Goal: Task Accomplishment & Management: Manage account settings

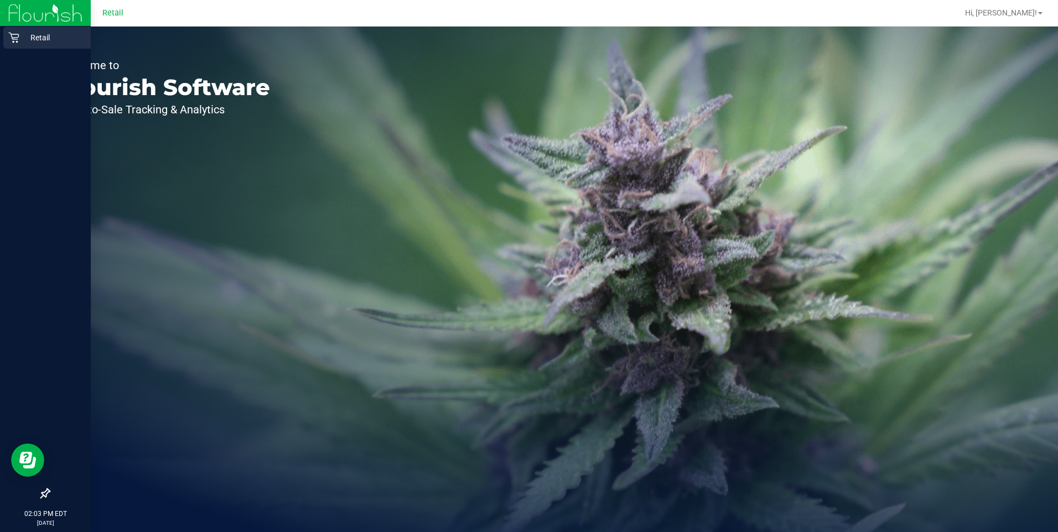
click at [14, 42] on icon at bounding box center [13, 37] width 11 height 11
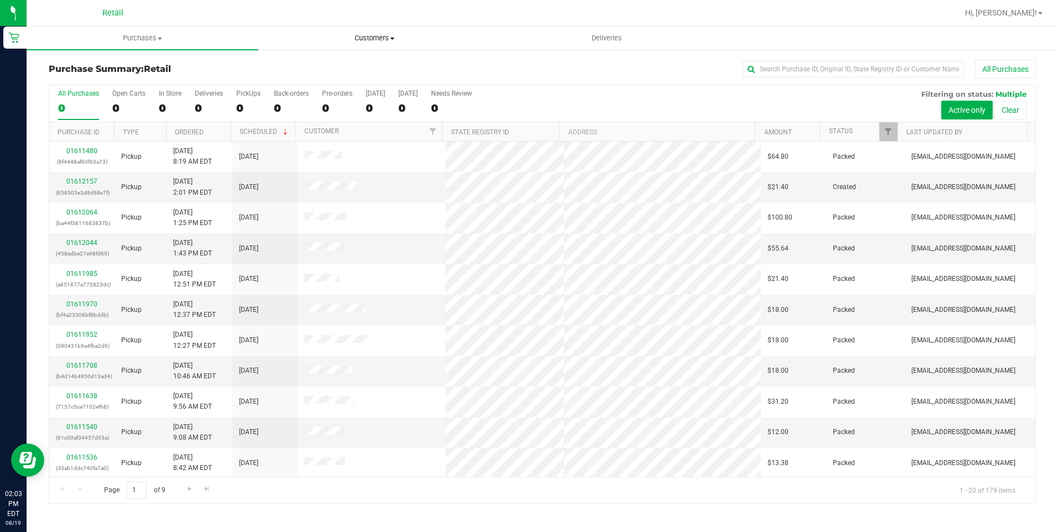
click at [397, 34] on span "Customers" at bounding box center [374, 38] width 231 height 10
click at [394, 38] on span at bounding box center [392, 39] width 4 height 2
click at [311, 67] on span "All customers" at bounding box center [298, 66] width 80 height 9
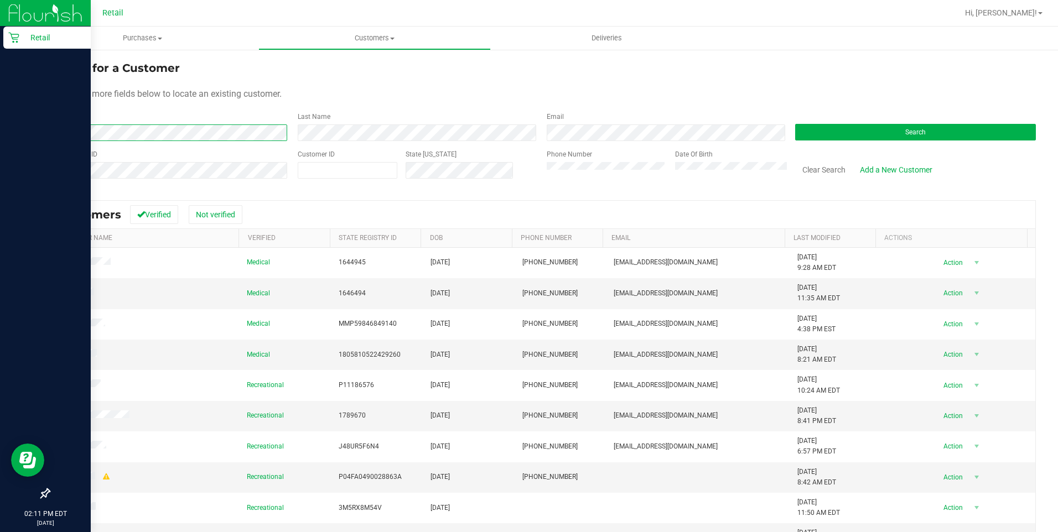
click at [0, 108] on html "Retail 02:11 PM EDT [DATE] 08/19 Retail Hi, [PERSON_NAME]! Purchases Summary of…" at bounding box center [529, 266] width 1058 height 532
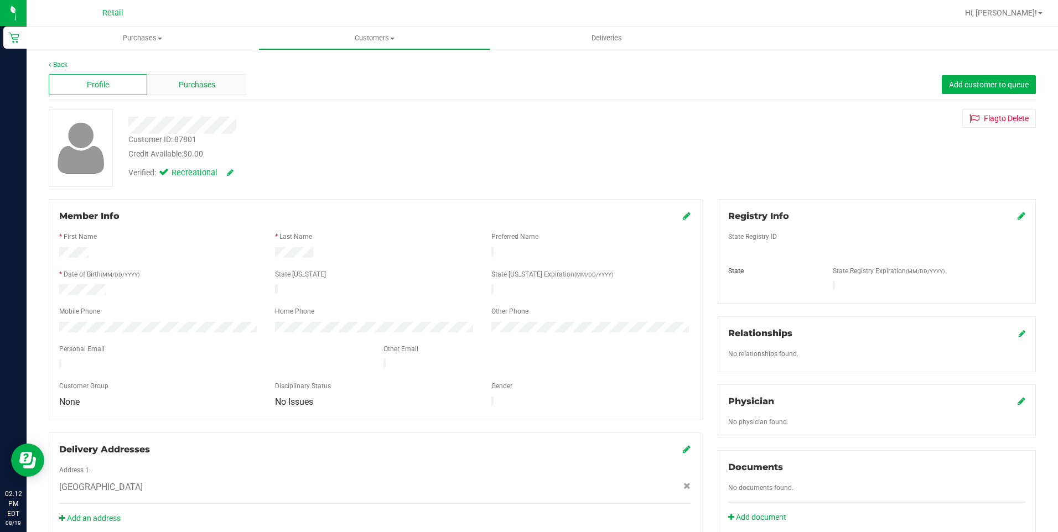
click at [213, 80] on span "Purchases" at bounding box center [197, 85] width 37 height 12
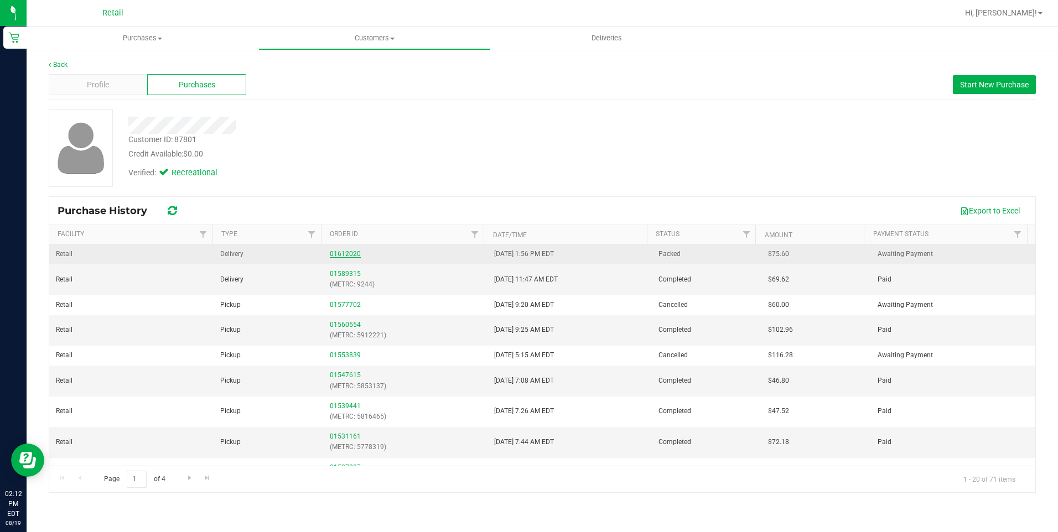
click at [352, 257] on link "01612020" at bounding box center [345, 254] width 31 height 8
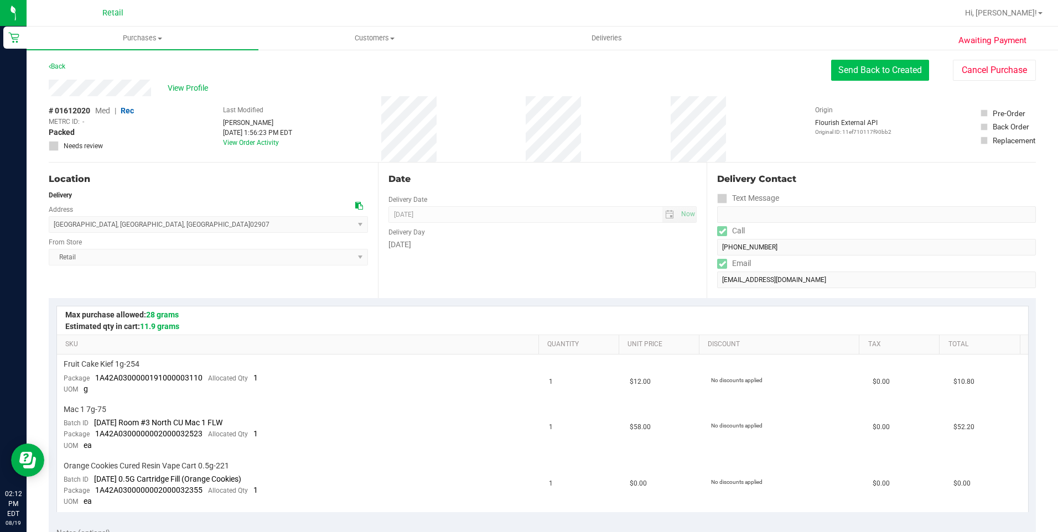
click at [864, 72] on button "Send Back to Created" at bounding box center [880, 70] width 98 height 21
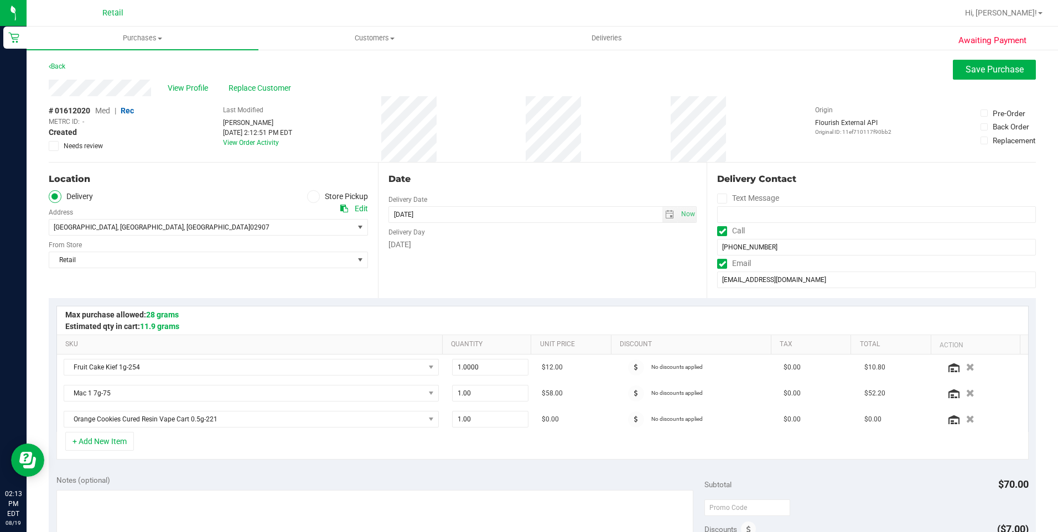
click at [364, 215] on div "[GEOGRAPHIC_DATA] , [GEOGRAPHIC_DATA] , [GEOGRAPHIC_DATA] 02907 Select address …" at bounding box center [208, 219] width 319 height 33
click at [358, 210] on div "Edit" at bounding box center [361, 209] width 13 height 12
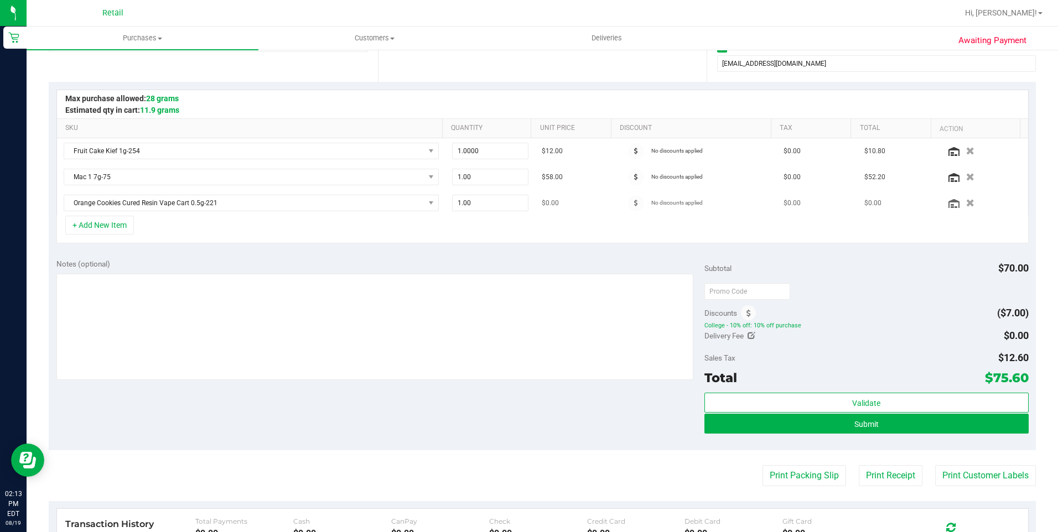
scroll to position [221, 0]
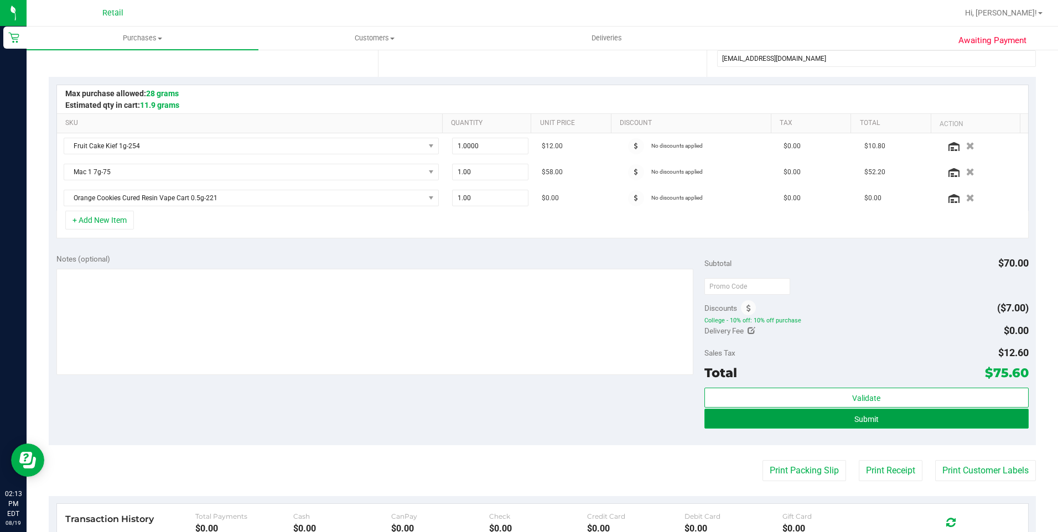
click at [867, 420] on span "Submit" at bounding box center [866, 419] width 24 height 9
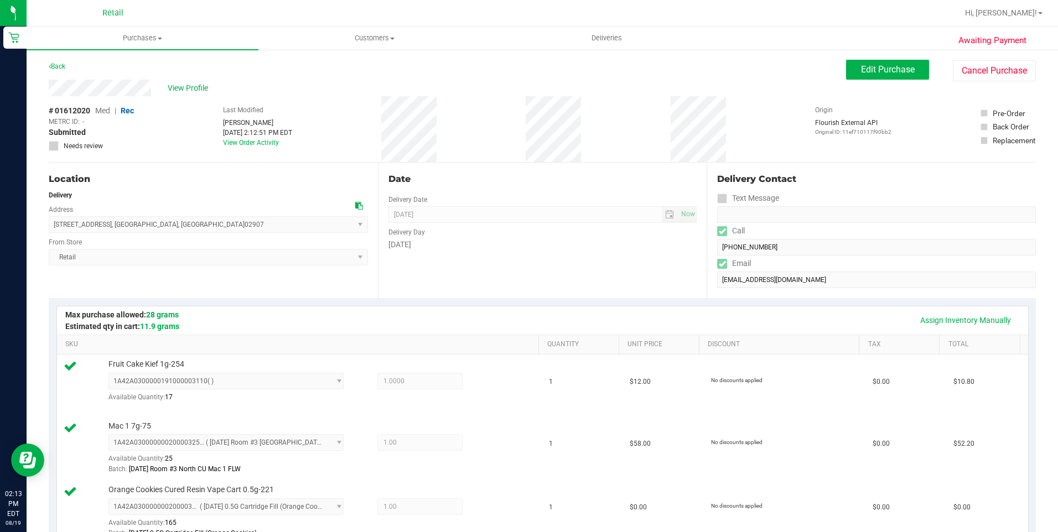
click at [132, 89] on div "View Profile" at bounding box center [447, 88] width 797 height 17
click at [49, 92] on div "View Profile" at bounding box center [447, 88] width 797 height 17
drag, startPoint x: 193, startPoint y: 227, endPoint x: 55, endPoint y: 226, distance: 137.8
click at [55, 226] on span "[STREET_ADDRESS] , [GEOGRAPHIC_DATA] , [GEOGRAPHIC_DATA] 02907 Select address […" at bounding box center [208, 224] width 319 height 17
click at [589, 275] on div "Date Delivery Date [DATE] Now [DATE] 08:00 AM Now Delivery Day [DATE]" at bounding box center [542, 231] width 329 height 136
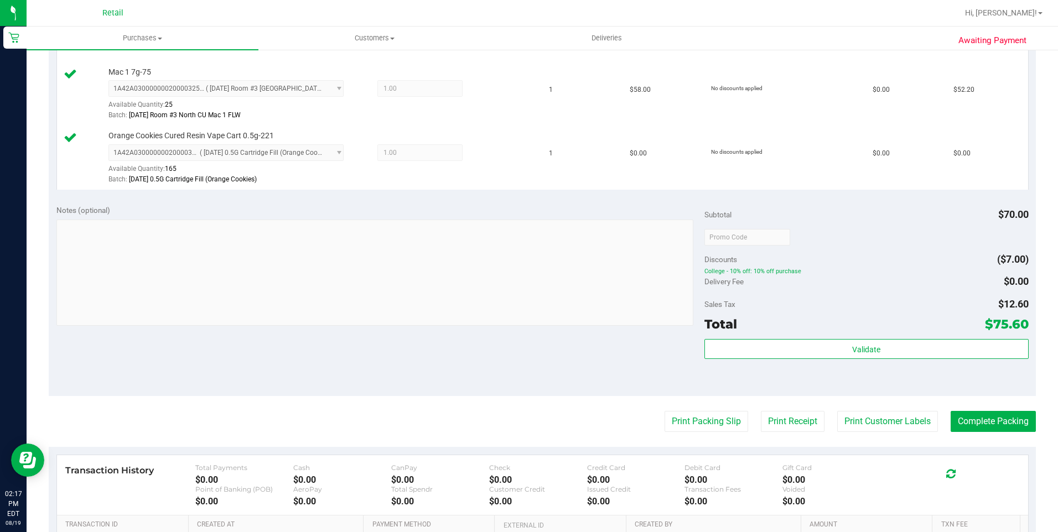
scroll to position [443, 0]
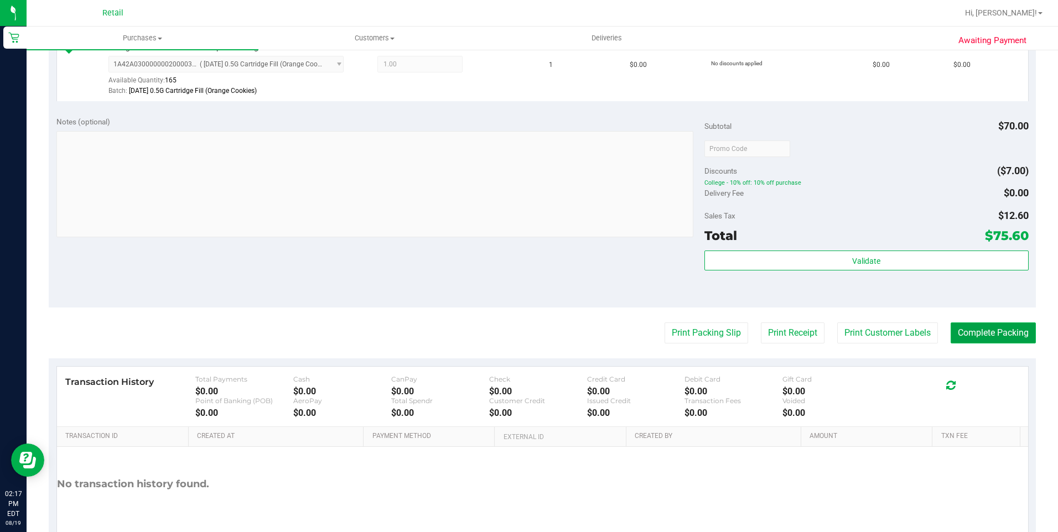
click at [978, 339] on button "Complete Packing" at bounding box center [992, 333] width 85 height 21
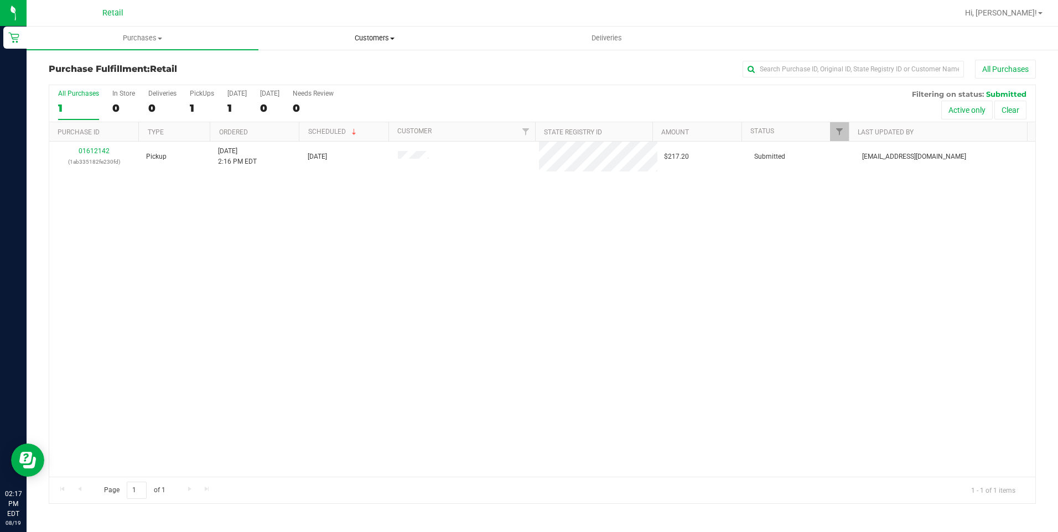
click at [392, 40] on span "Customers" at bounding box center [374, 38] width 231 height 10
click at [344, 64] on li "All customers" at bounding box center [374, 66] width 232 height 13
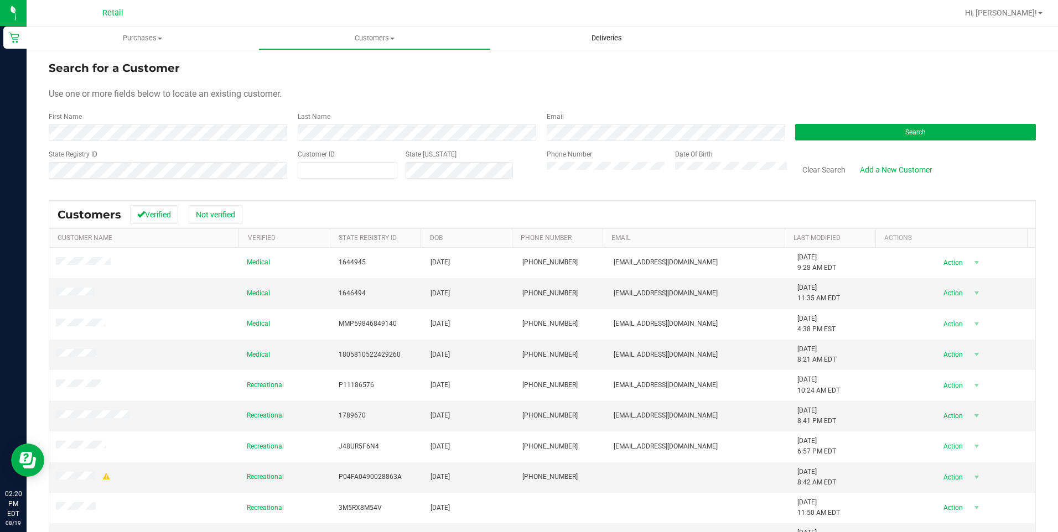
click at [609, 38] on span "Deliveries" at bounding box center [606, 38] width 60 height 10
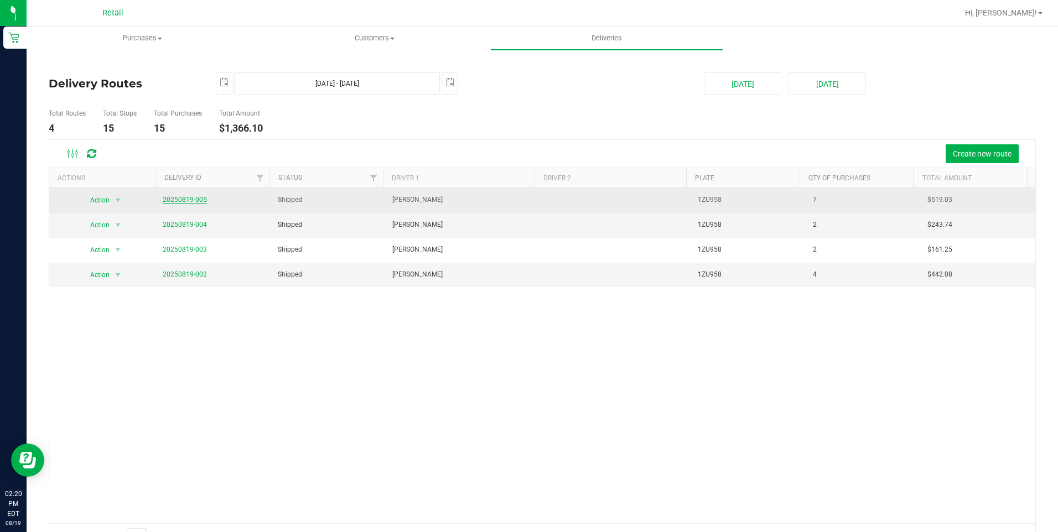
click at [190, 198] on link "20250819-005" at bounding box center [185, 200] width 44 height 8
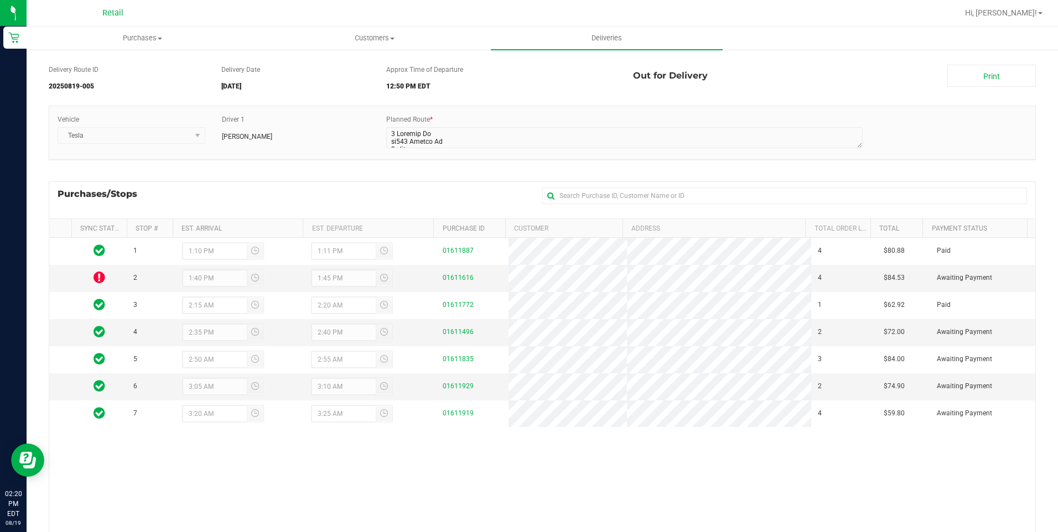
scroll to position [55, 0]
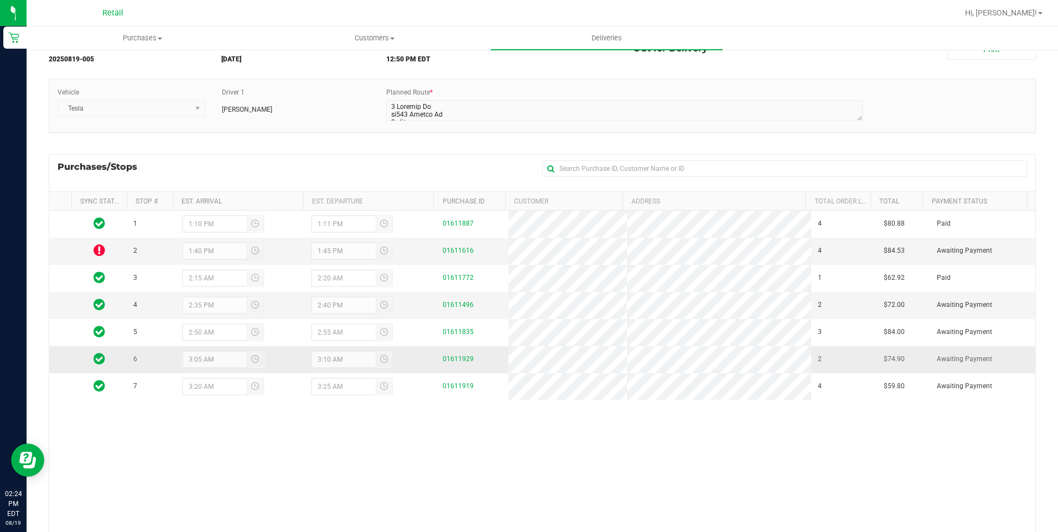
click at [456, 355] on div "01611929" at bounding box center [472, 359] width 59 height 11
click at [456, 362] on link "01611929" at bounding box center [458, 359] width 31 height 8
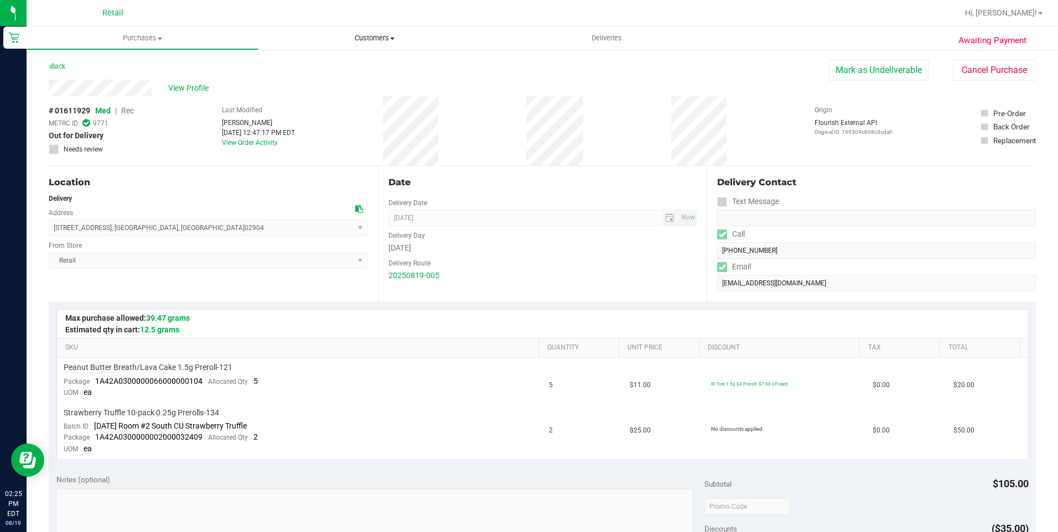
click at [384, 37] on span "Customers" at bounding box center [374, 38] width 231 height 10
click at [298, 67] on span "All customers" at bounding box center [298, 66] width 80 height 9
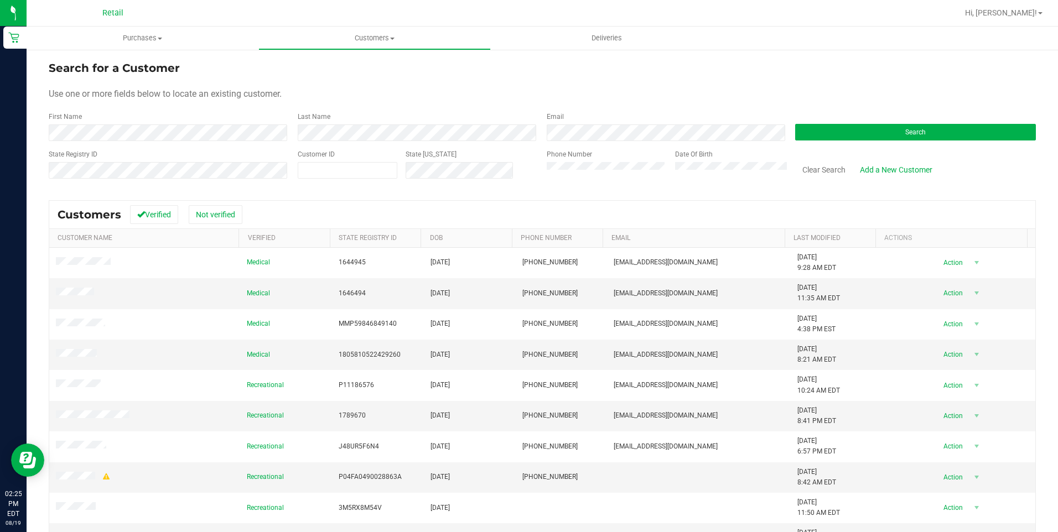
click at [248, 143] on form "Search for a Customer Use one or more fields below to locate an existing custom…" at bounding box center [542, 124] width 987 height 129
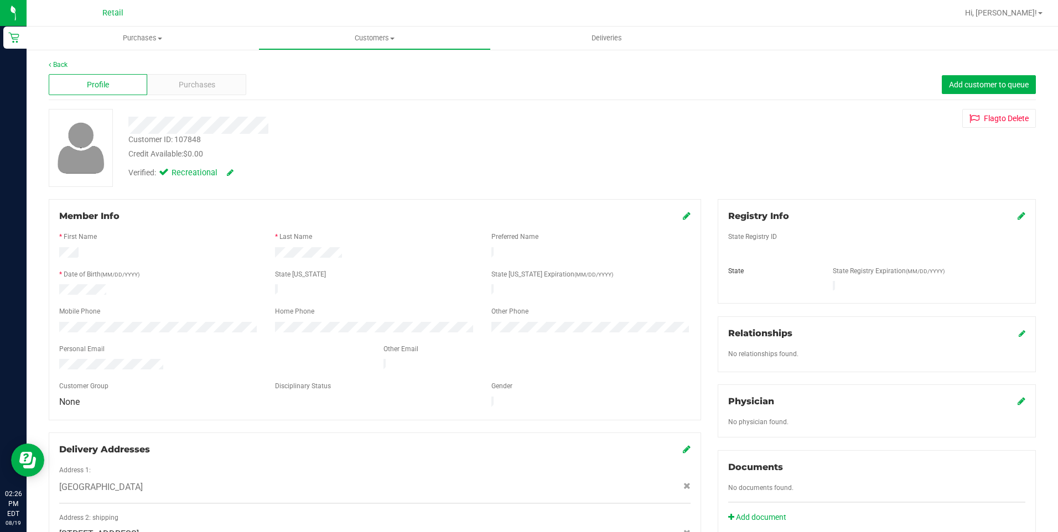
click at [221, 73] on div "Profile Purchases Add customer to queue" at bounding box center [542, 85] width 987 height 30
click at [218, 82] on div "Purchases" at bounding box center [196, 84] width 98 height 21
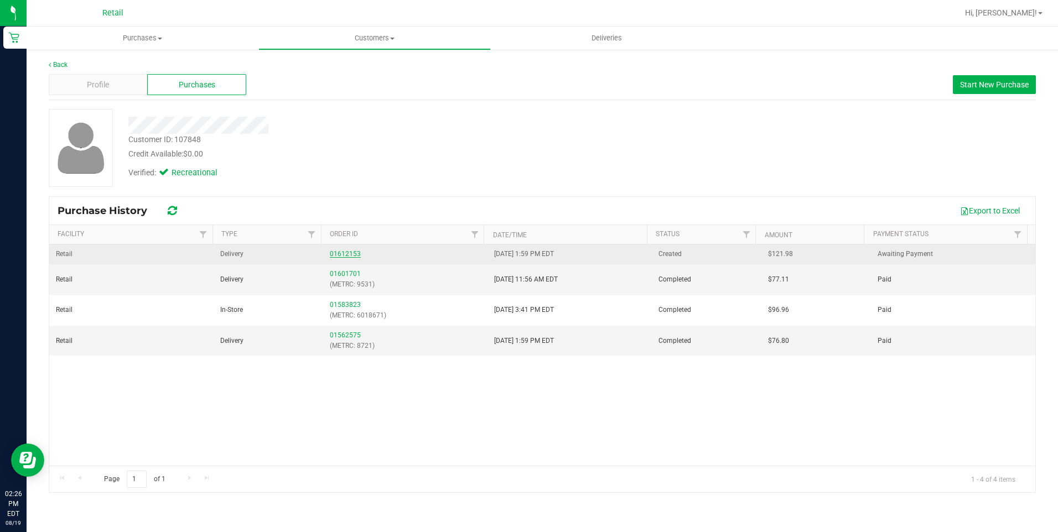
click at [349, 256] on link "01612153" at bounding box center [345, 254] width 31 height 8
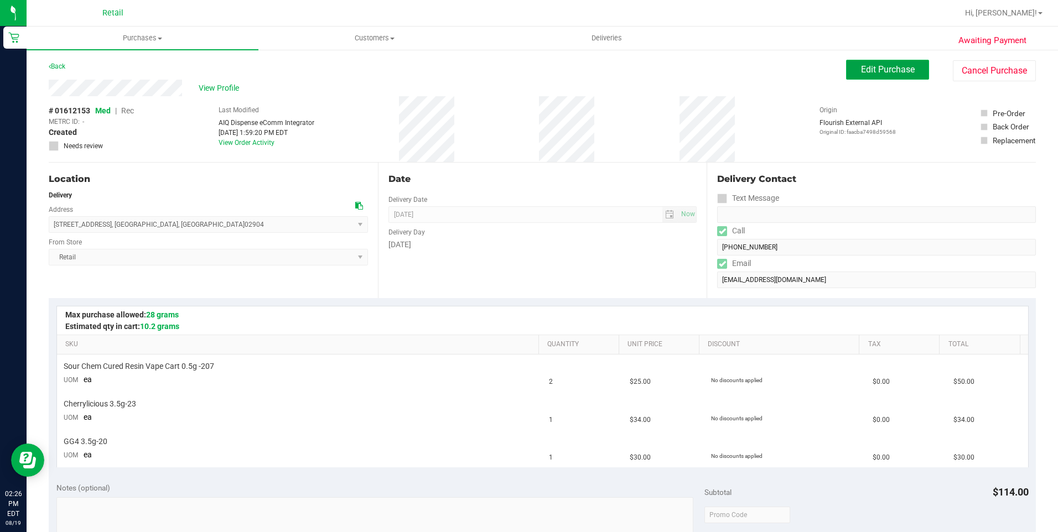
click at [861, 70] on span "Edit Purchase" at bounding box center [888, 69] width 54 height 11
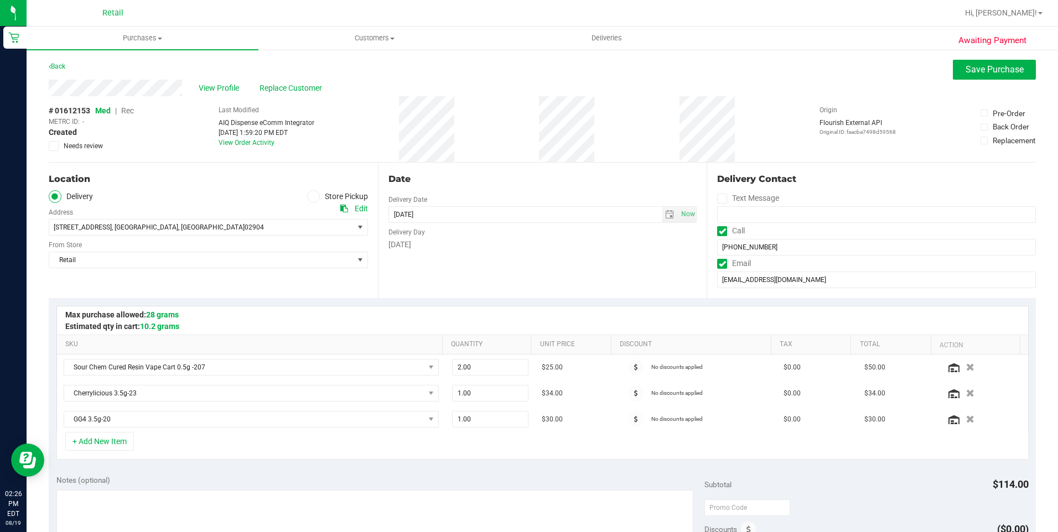
click at [129, 110] on span "Rec" at bounding box center [127, 110] width 13 height 9
click at [965, 66] on span "Save Purchase" at bounding box center [994, 69] width 58 height 11
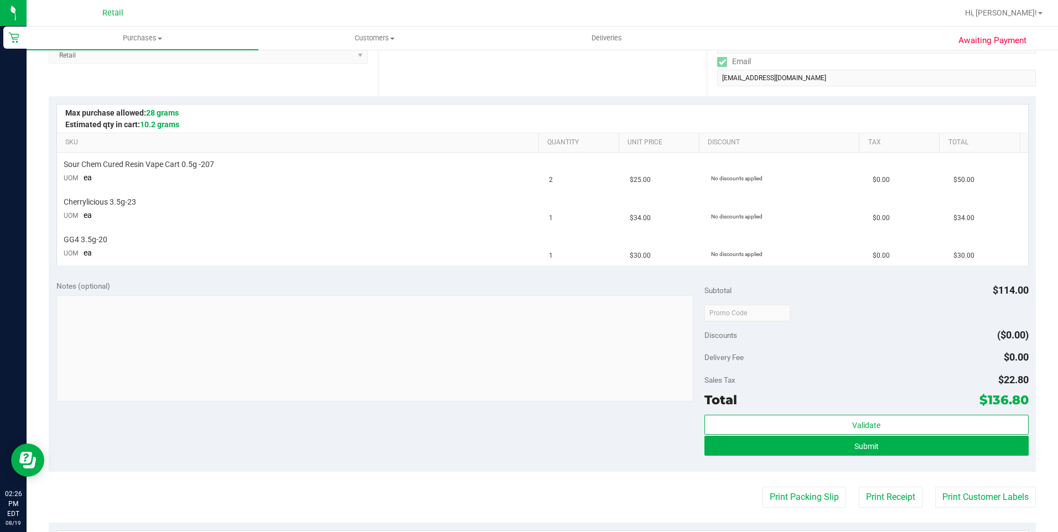
scroll to position [221, 0]
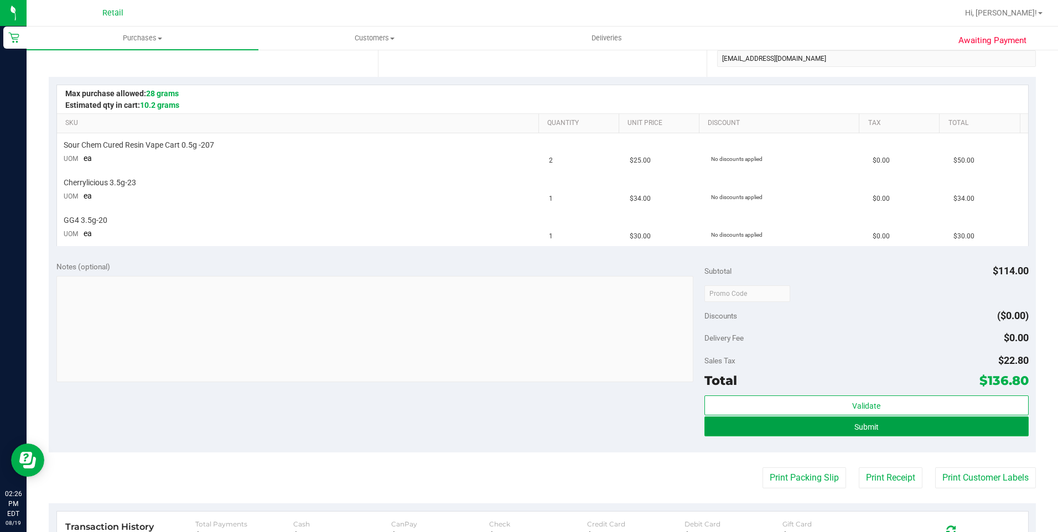
click at [925, 425] on button "Submit" at bounding box center [866, 427] width 324 height 20
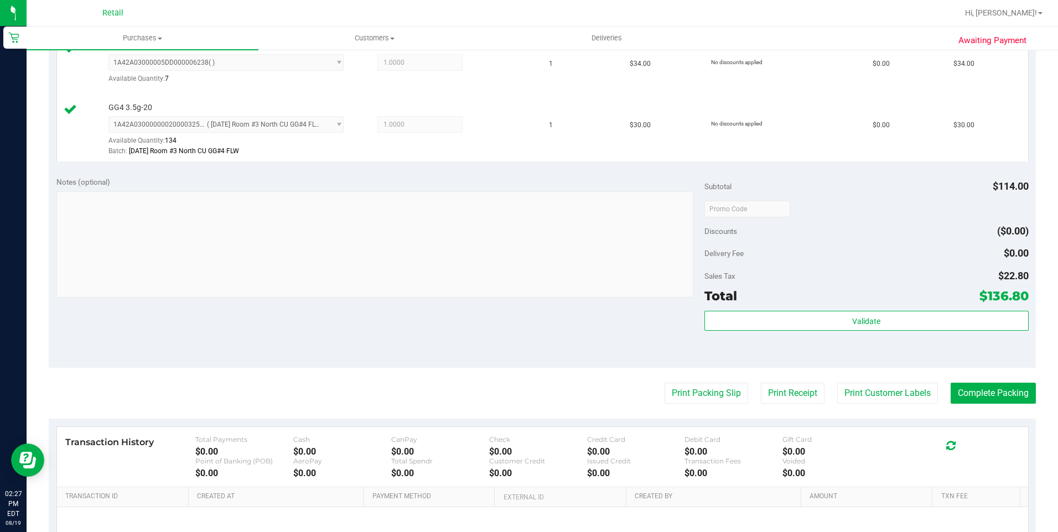
scroll to position [387, 0]
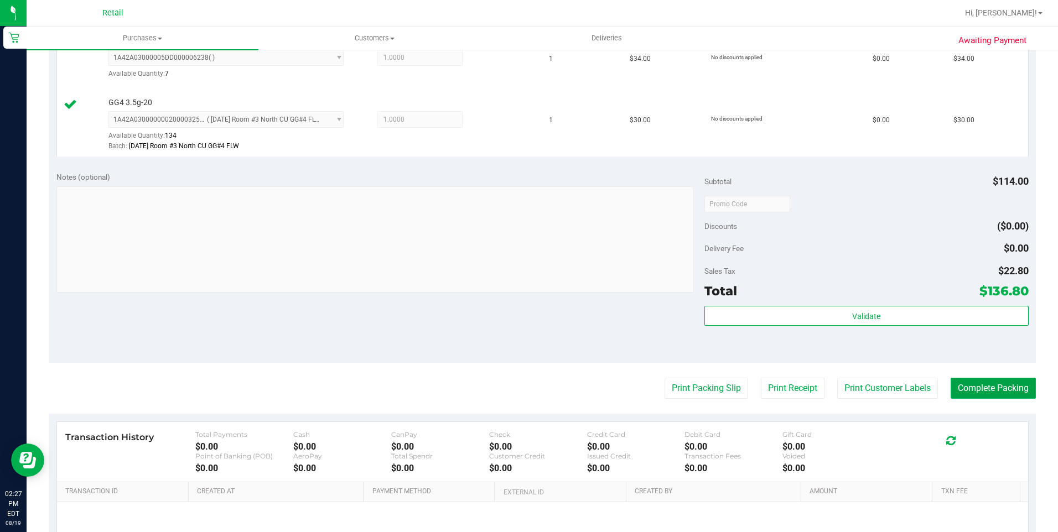
click at [970, 387] on button "Complete Packing" at bounding box center [992, 388] width 85 height 21
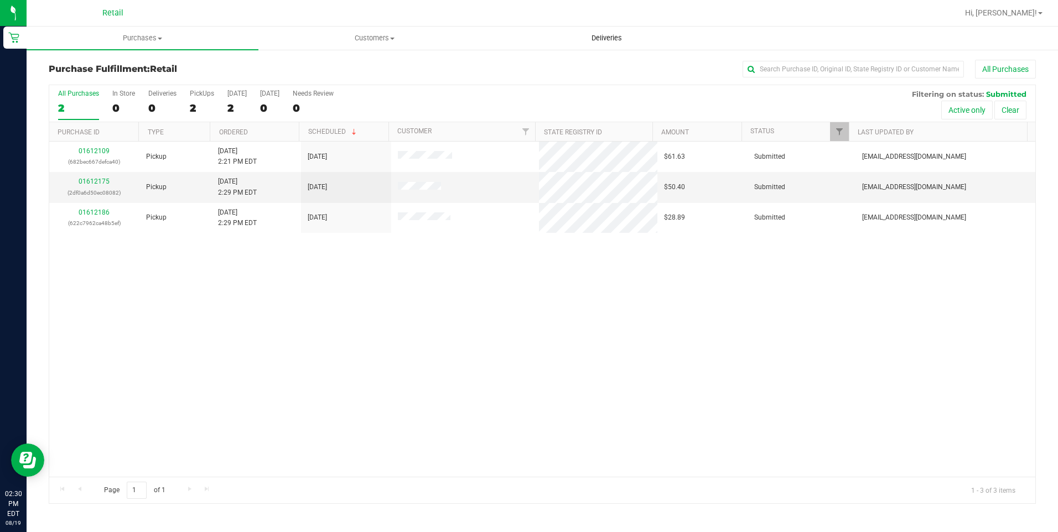
click at [626, 41] on span "Deliveries" at bounding box center [606, 38] width 60 height 10
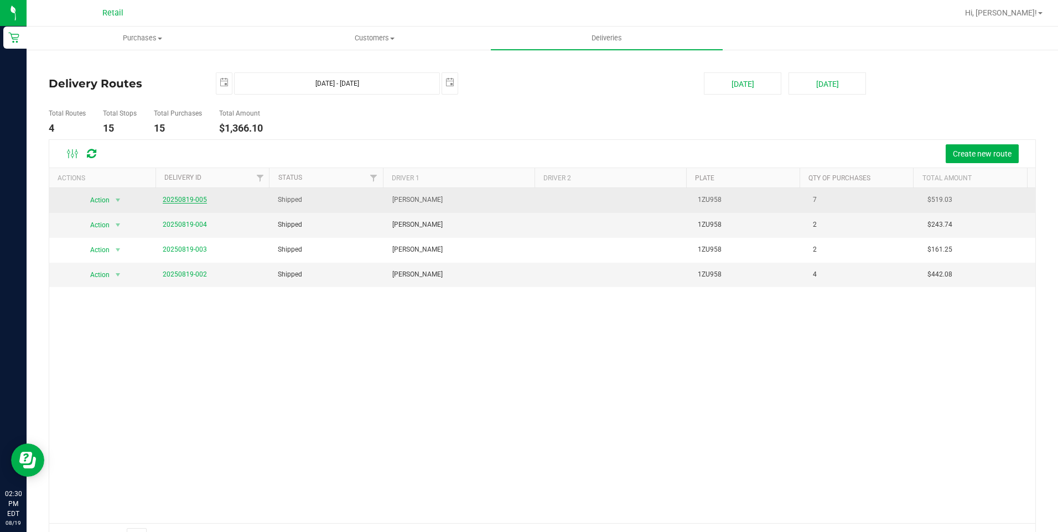
click at [190, 196] on link "20250819-005" at bounding box center [185, 200] width 44 height 8
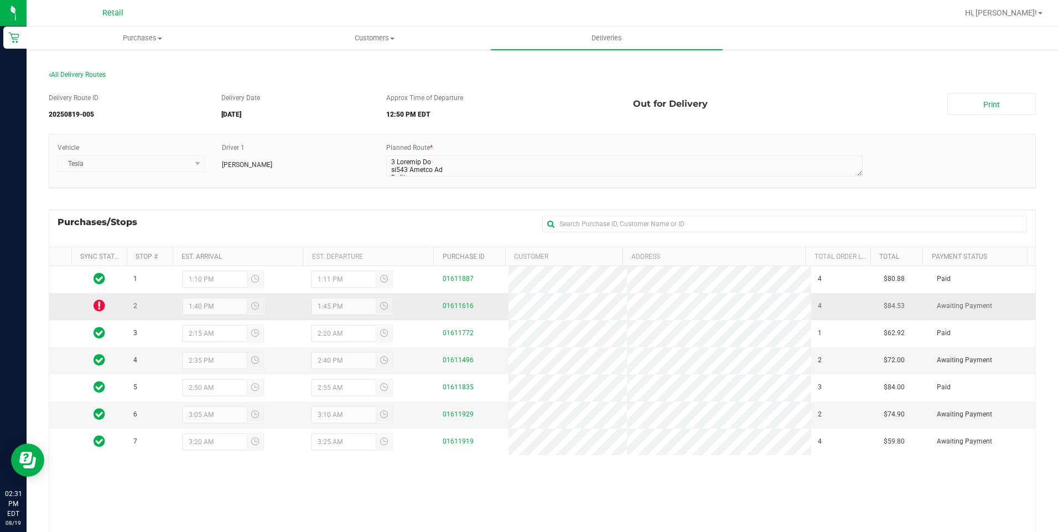
click at [495, 307] on tr "2 1:40 PM 1:45 PM 01611616 4 $84.53 Awaiting Payment" at bounding box center [542, 306] width 986 height 27
click at [570, 475] on div "1 1:10 PM 1:11 PM 01611887 4 $80.88 Paid 2 1:40 PM 1:45 PM 01611616 4 $84.53 Aw…" at bounding box center [542, 433] width 986 height 335
click at [383, 46] on uib-tab-heading "Customers All customers Add a new customer All physicians" at bounding box center [374, 38] width 231 height 22
click at [335, 68] on span "All customers" at bounding box center [298, 66] width 80 height 9
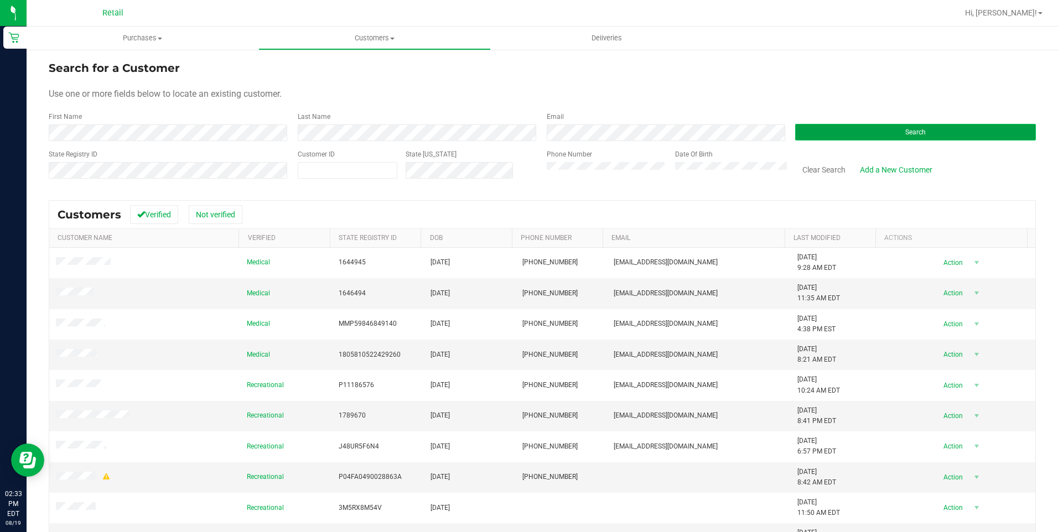
click at [910, 131] on span "Search" at bounding box center [915, 132] width 20 height 8
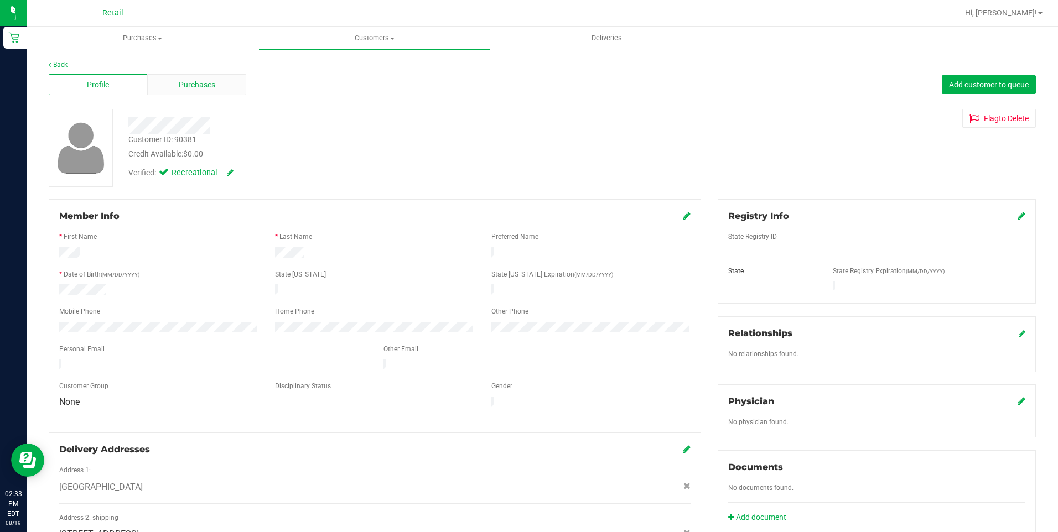
click at [214, 83] on span "Purchases" at bounding box center [197, 85] width 37 height 12
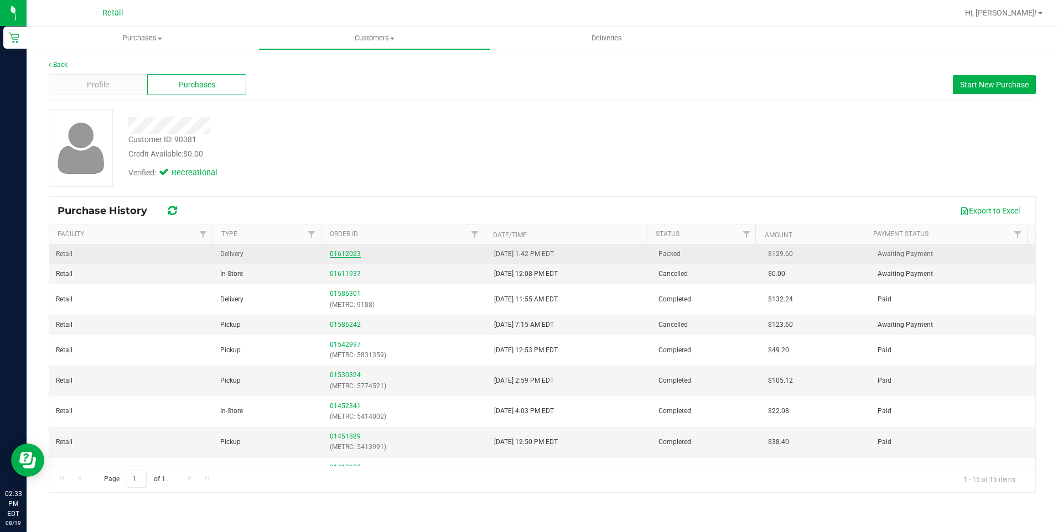
click at [342, 252] on link "01612023" at bounding box center [345, 254] width 31 height 8
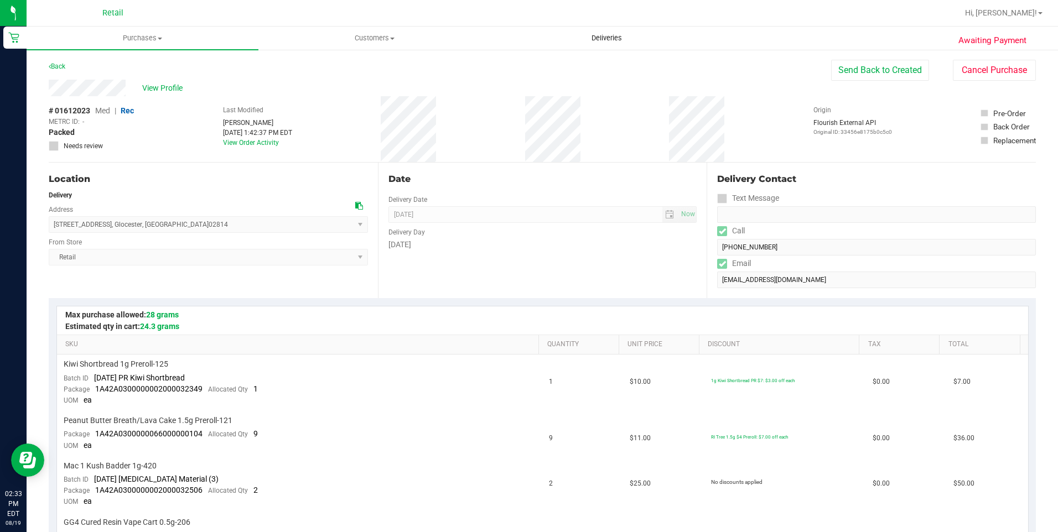
click at [612, 37] on span "Deliveries" at bounding box center [606, 38] width 60 height 10
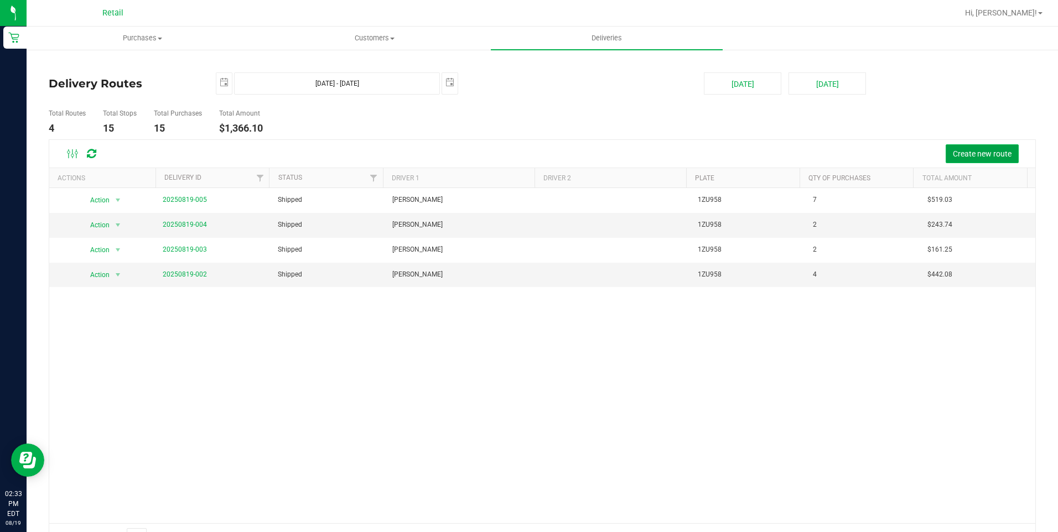
click at [973, 149] on span "Create new route" at bounding box center [982, 153] width 59 height 9
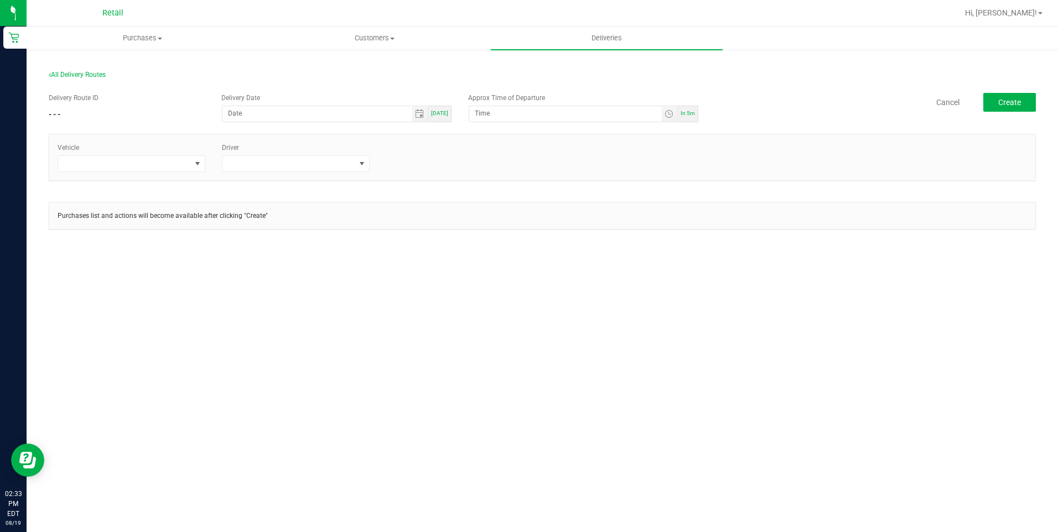
click at [443, 117] on div "[DATE]" at bounding box center [439, 114] width 23 height 17
type input "[DATE]"
click at [668, 108] on span "Toggle time list" at bounding box center [670, 113] width 16 height 15
click at [490, 250] on span "3" at bounding box center [492, 253] width 4 height 8
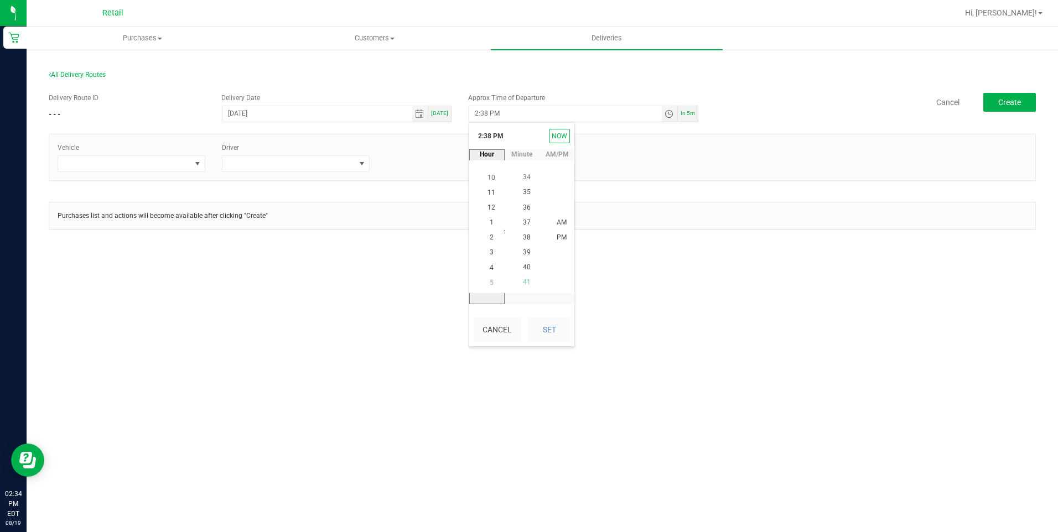
scroll to position [225, 0]
click at [538, 326] on button "Set" at bounding box center [548, 330] width 41 height 24
type input "3:38 PM"
click at [823, 107] on div "Cancel Create" at bounding box center [870, 102] width 329 height 19
click at [191, 159] on span at bounding box center [198, 163] width 14 height 15
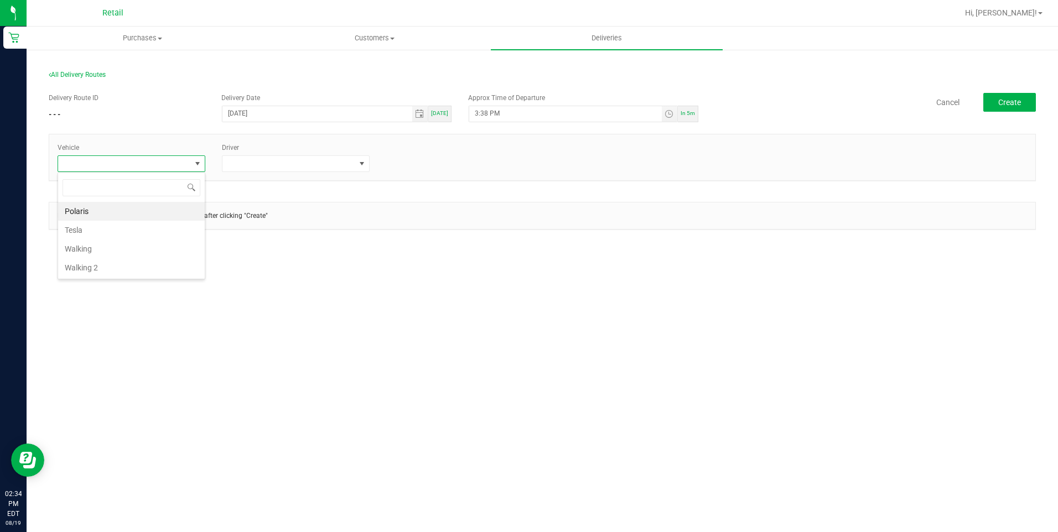
scroll to position [17, 148]
click at [119, 230] on li "Tesla" at bounding box center [131, 230] width 147 height 19
click at [321, 167] on span at bounding box center [288, 163] width 133 height 15
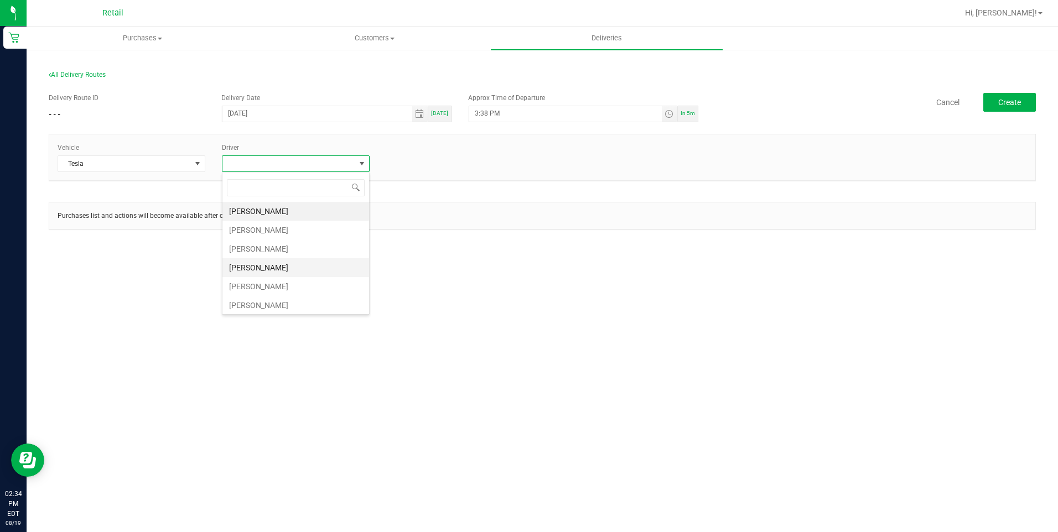
click at [284, 264] on li "[PERSON_NAME]" at bounding box center [295, 267] width 147 height 19
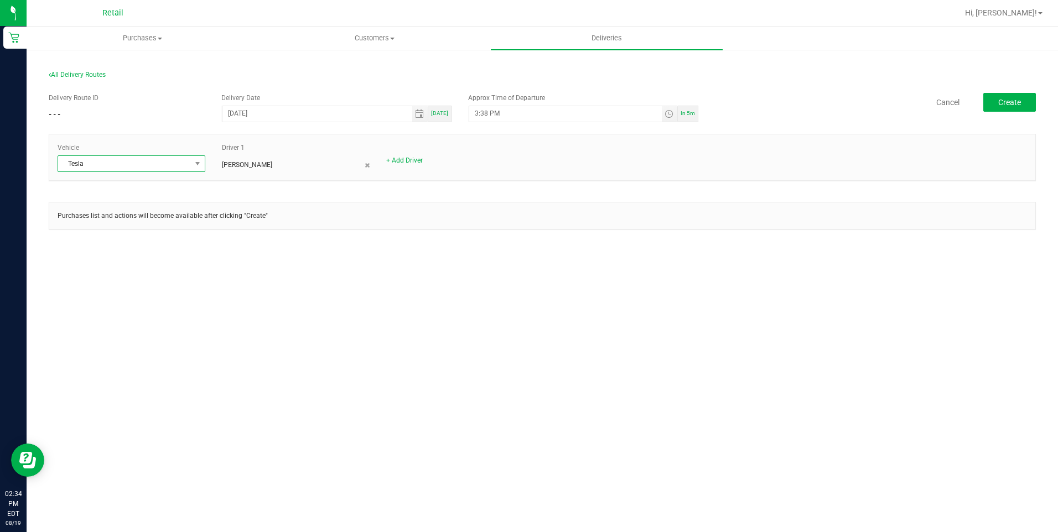
click at [188, 163] on span "Tesla" at bounding box center [124, 163] width 133 height 15
click at [241, 159] on div "[PERSON_NAME]" at bounding box center [296, 162] width 148 height 14
click at [369, 162] on link at bounding box center [367, 165] width 5 height 10
click at [227, 165] on div "+ Add Driver" at bounding box center [296, 160] width 148 height 10
click at [237, 158] on link "+ Add Driver" at bounding box center [240, 161] width 37 height 8
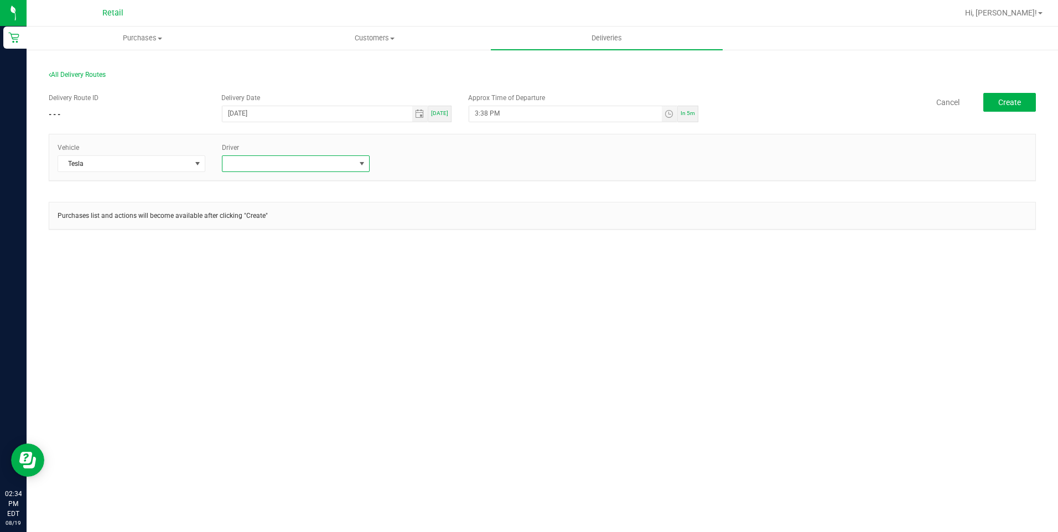
click at [324, 160] on span at bounding box center [288, 163] width 133 height 15
click at [275, 300] on li "[PERSON_NAME]" at bounding box center [295, 306] width 147 height 19
click at [602, 253] on section "All Delivery Routes Delivery Route ID - - - Delivery Date [DATE] [DATE] Approx …" at bounding box center [542, 159] width 987 height 199
click at [1001, 96] on button "Create" at bounding box center [1009, 102] width 53 height 19
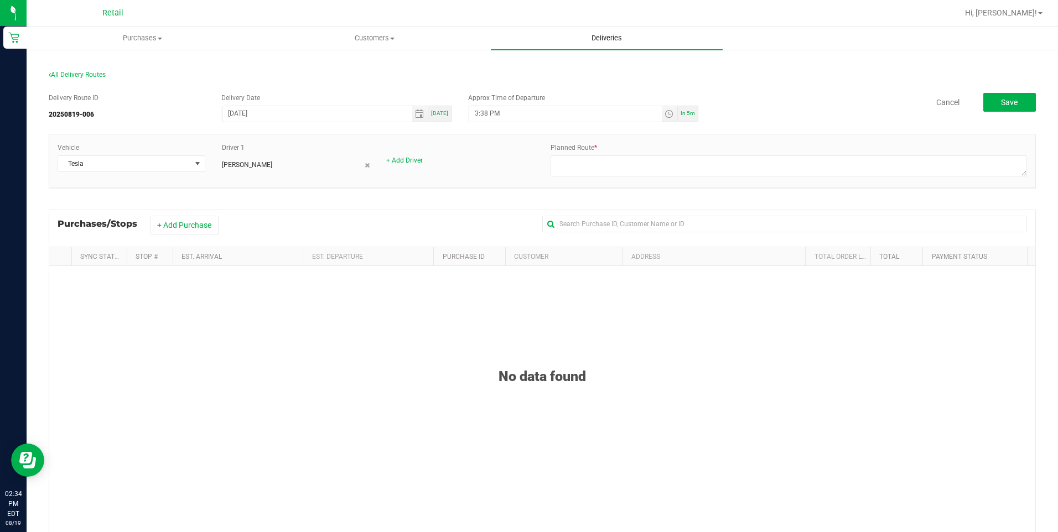
click at [602, 35] on span "Deliveries" at bounding box center [606, 38] width 60 height 10
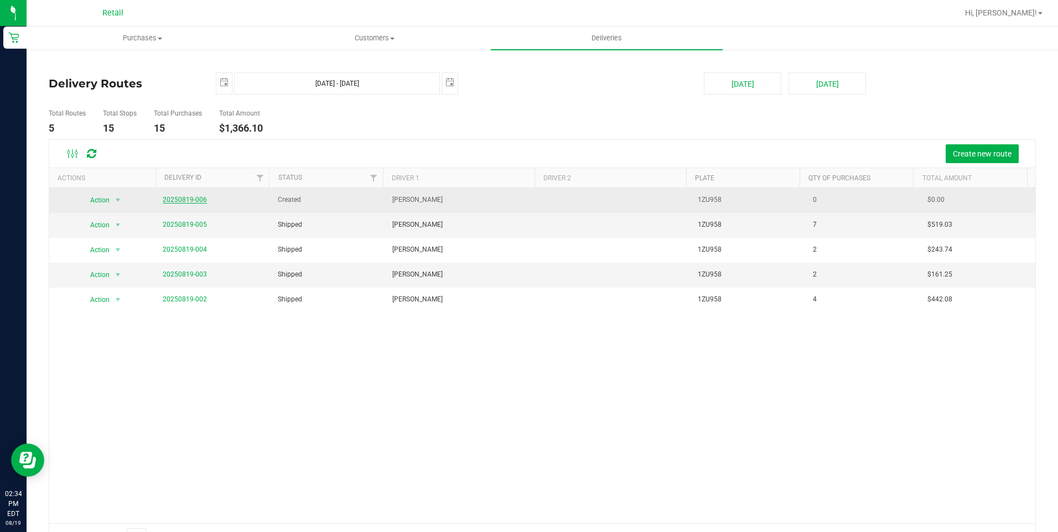
click at [174, 196] on link "20250819-006" at bounding box center [185, 200] width 44 height 8
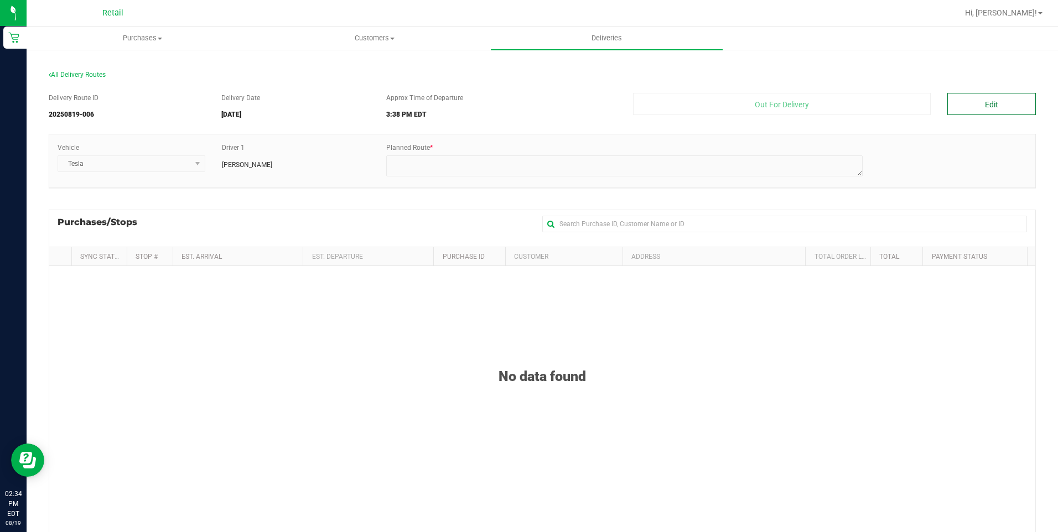
click at [988, 106] on button "Edit" at bounding box center [991, 104] width 89 height 22
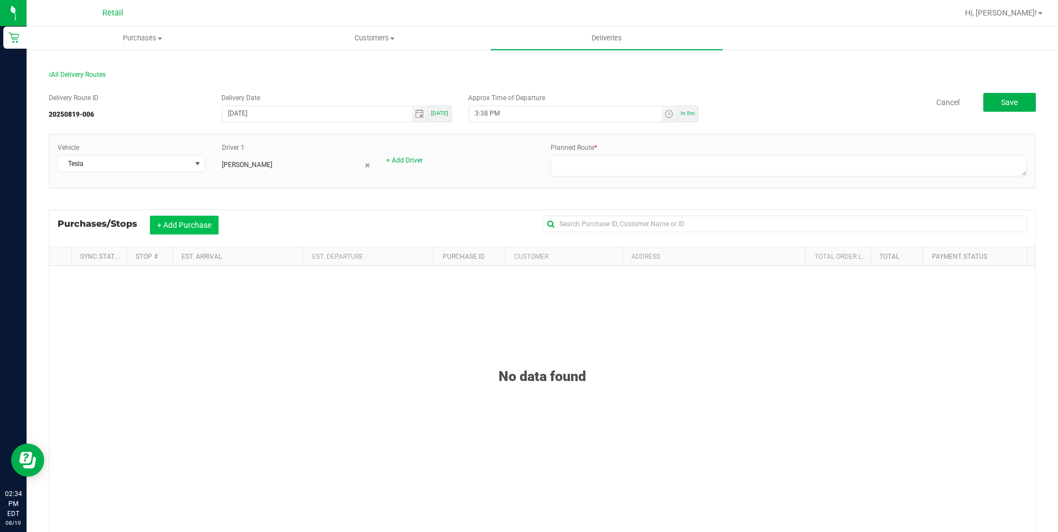
click at [160, 226] on button "+ Add Purchase" at bounding box center [184, 225] width 69 height 19
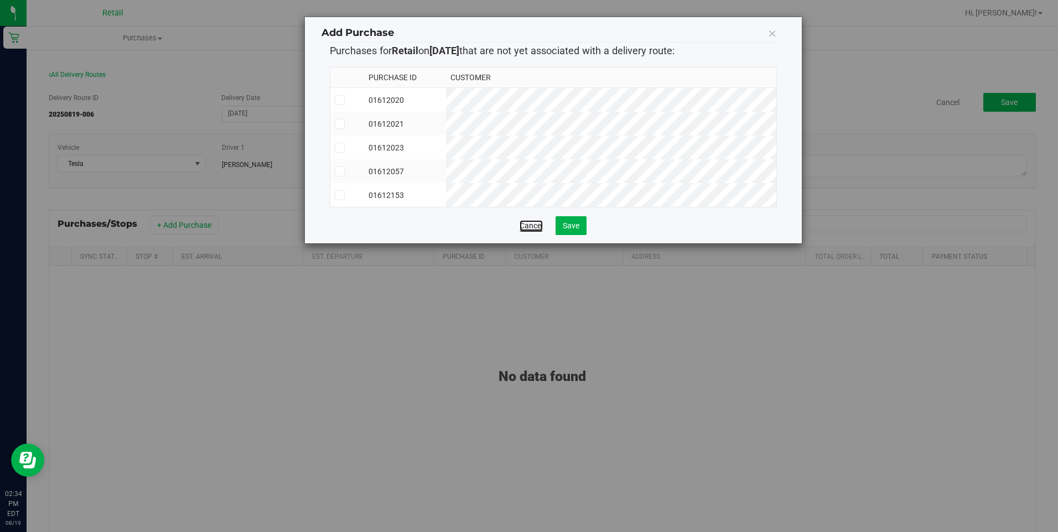
click at [532, 231] on link "Cancel" at bounding box center [530, 225] width 23 height 11
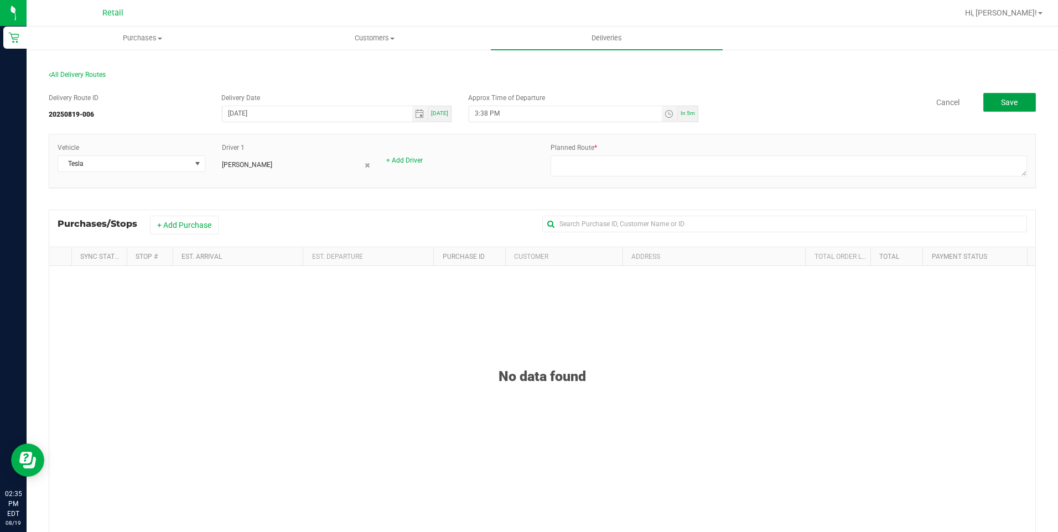
click at [1001, 102] on span "Save" at bounding box center [1009, 102] width 17 height 9
click at [366, 40] on span "Customers" at bounding box center [374, 38] width 231 height 10
click at [355, 69] on li "All customers" at bounding box center [374, 66] width 232 height 13
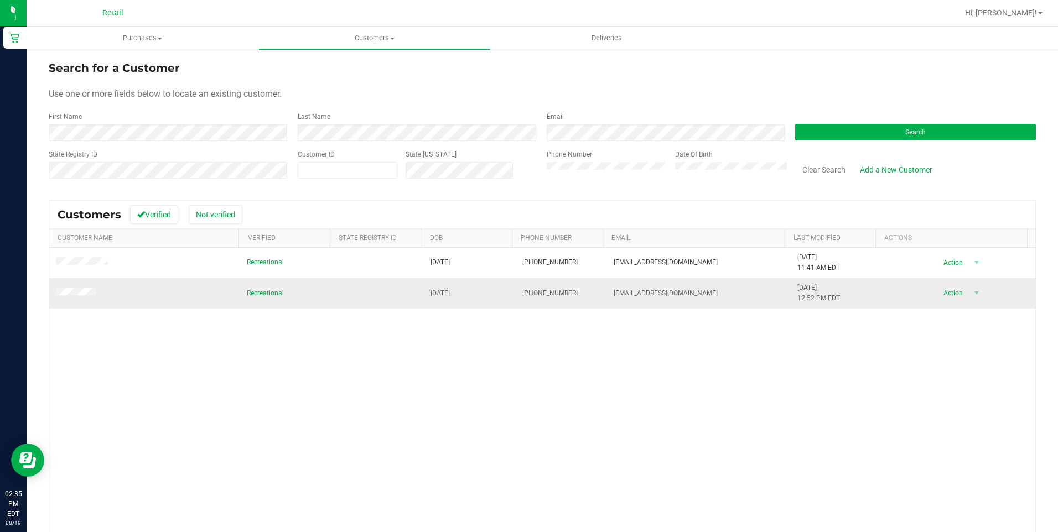
click at [79, 299] on td at bounding box center [144, 293] width 191 height 30
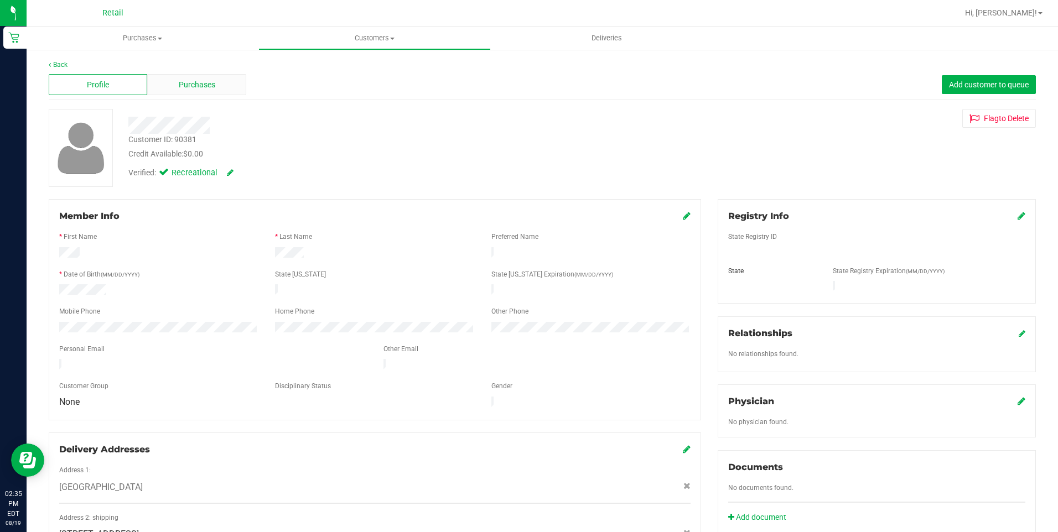
click at [212, 91] on div "Purchases" at bounding box center [196, 84] width 98 height 21
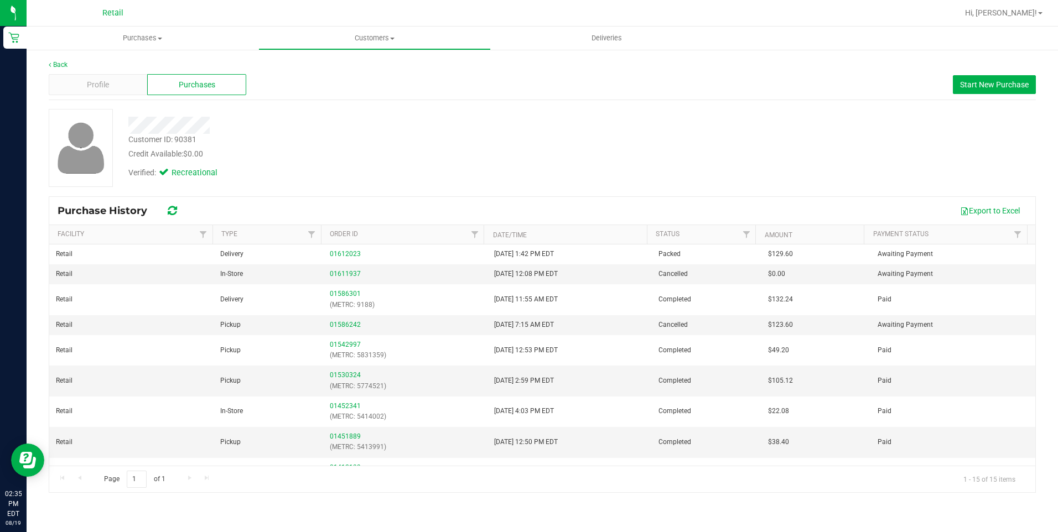
click at [174, 89] on div "Purchases" at bounding box center [196, 84] width 98 height 21
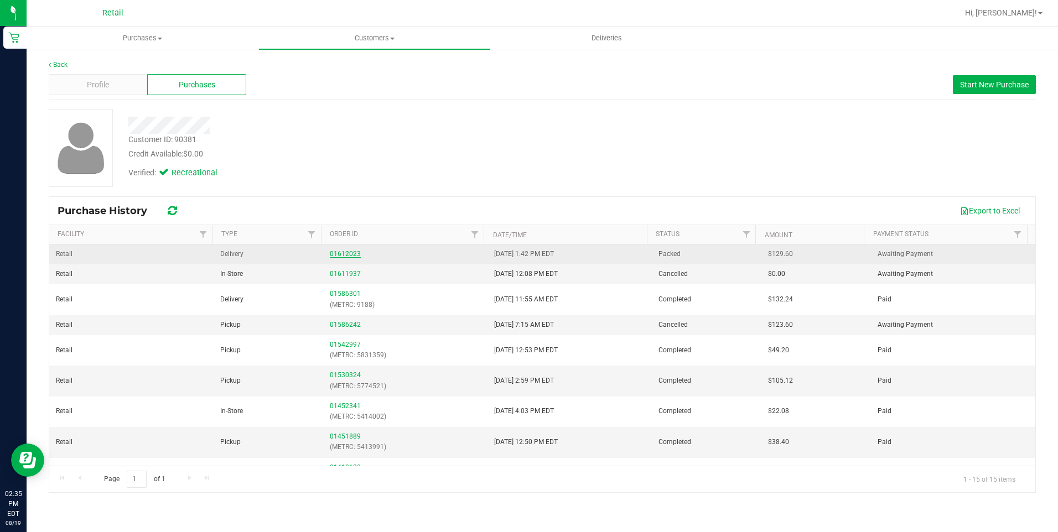
click at [349, 256] on link "01612023" at bounding box center [345, 254] width 31 height 8
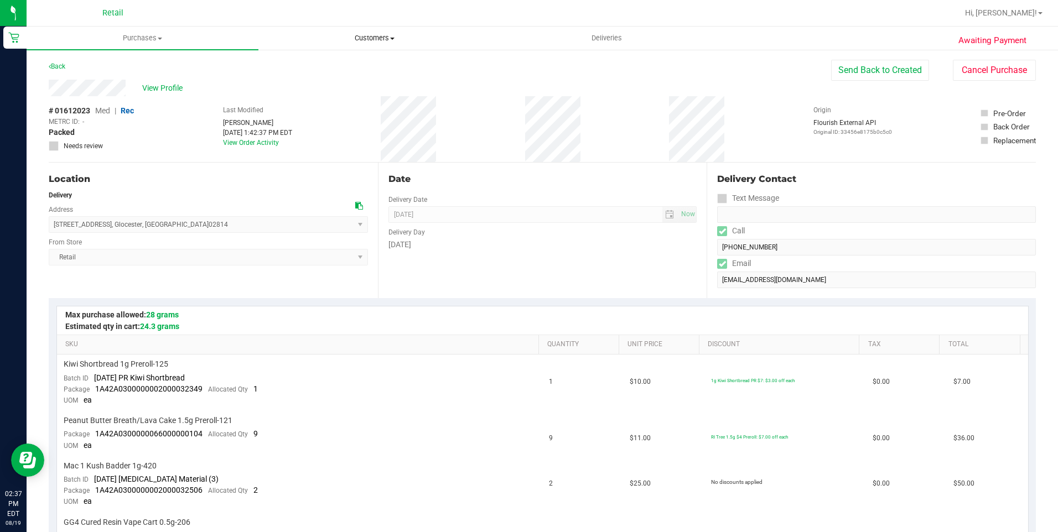
click at [384, 40] on span "Customers" at bounding box center [374, 38] width 231 height 10
click at [346, 70] on li "All customers" at bounding box center [374, 66] width 232 height 13
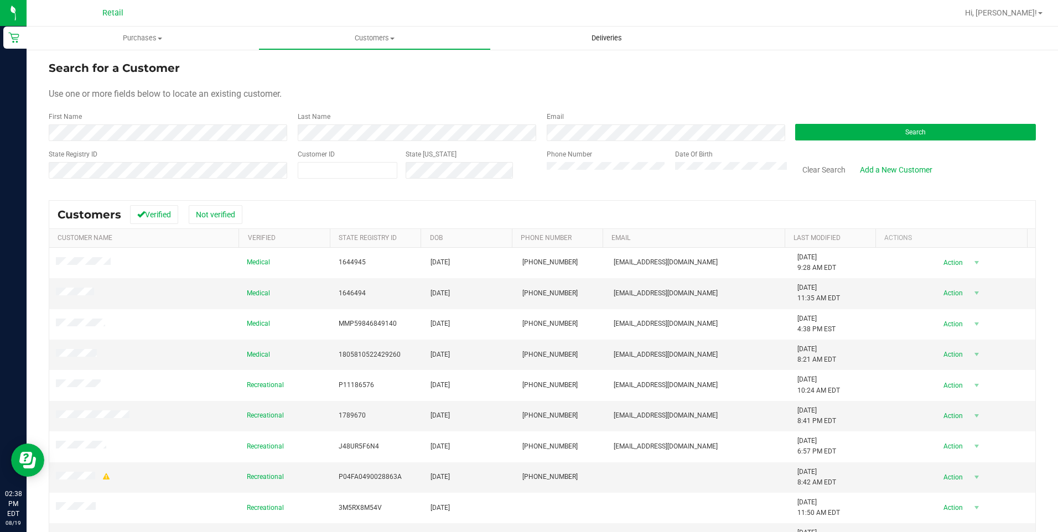
click at [608, 40] on span "Deliveries" at bounding box center [606, 38] width 60 height 10
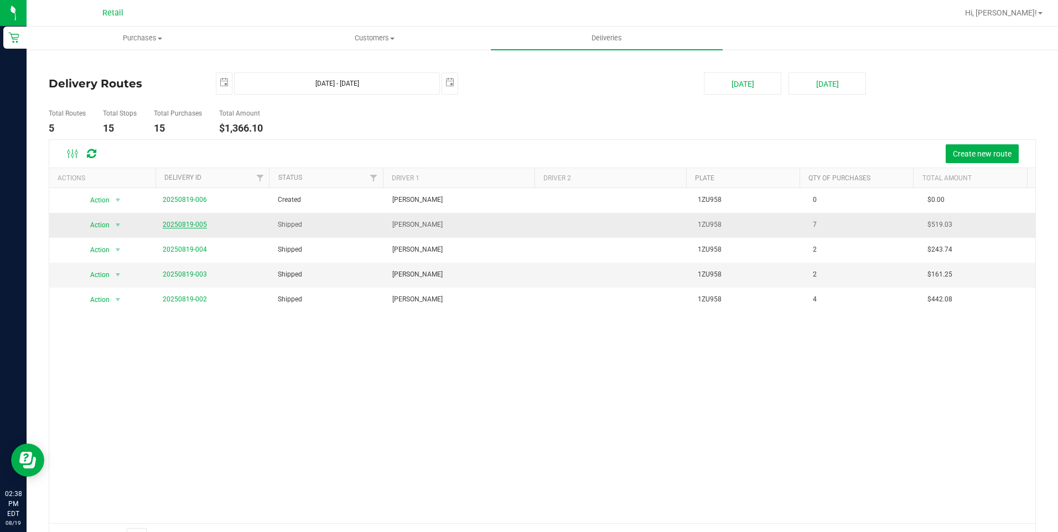
click at [190, 225] on link "20250819-005" at bounding box center [185, 225] width 44 height 8
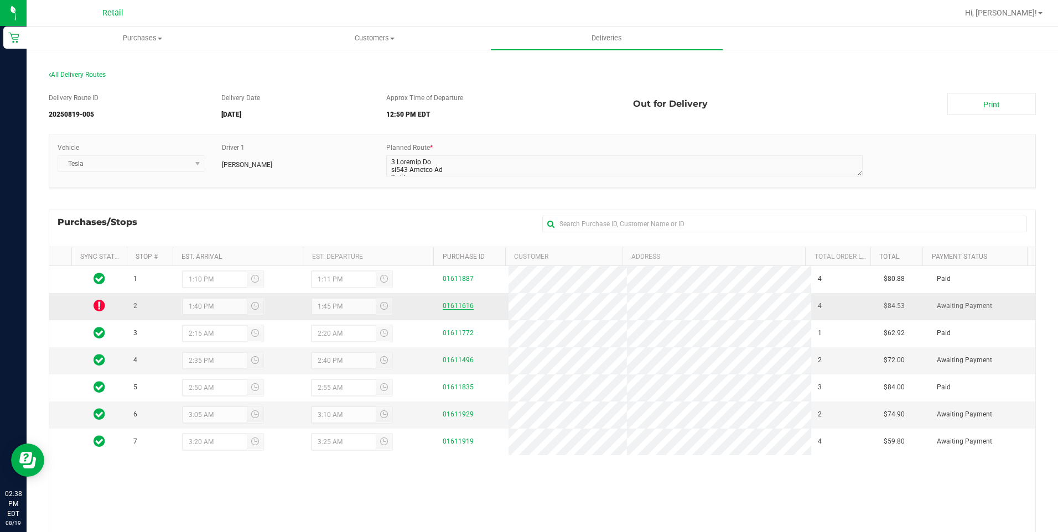
click at [454, 303] on link "01611616" at bounding box center [458, 306] width 31 height 8
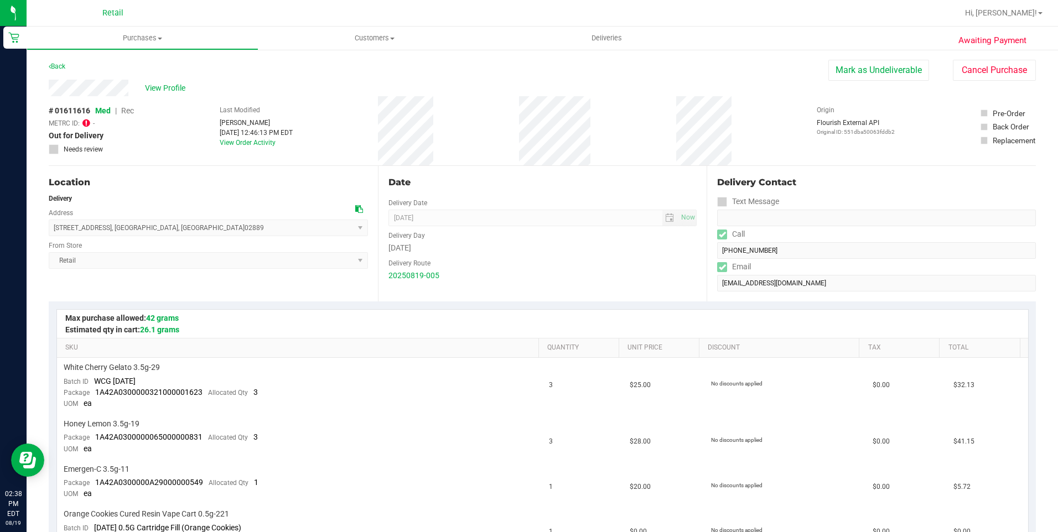
click at [865, 68] on button "Mark as Undeliverable" at bounding box center [878, 70] width 101 height 21
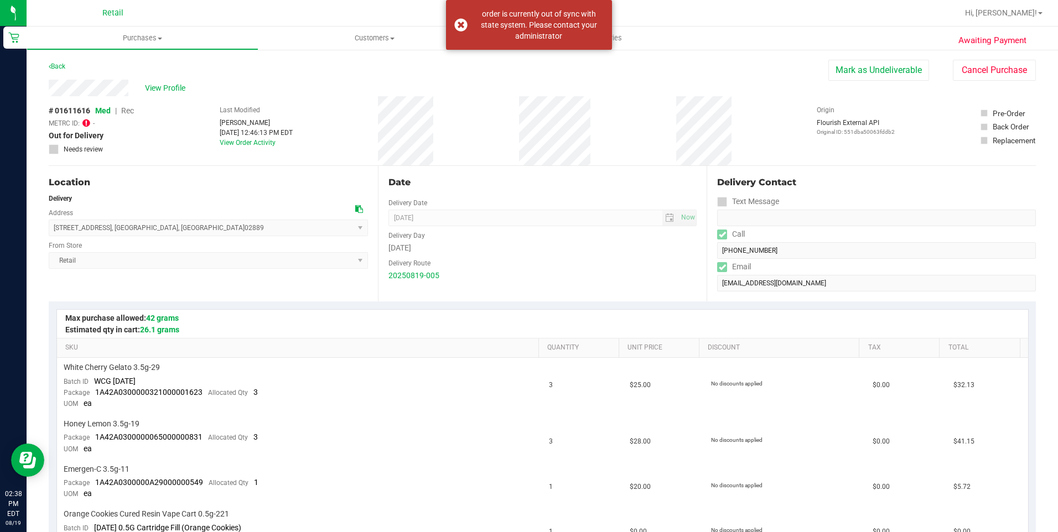
click at [87, 120] on icon at bounding box center [86, 122] width 8 height 9
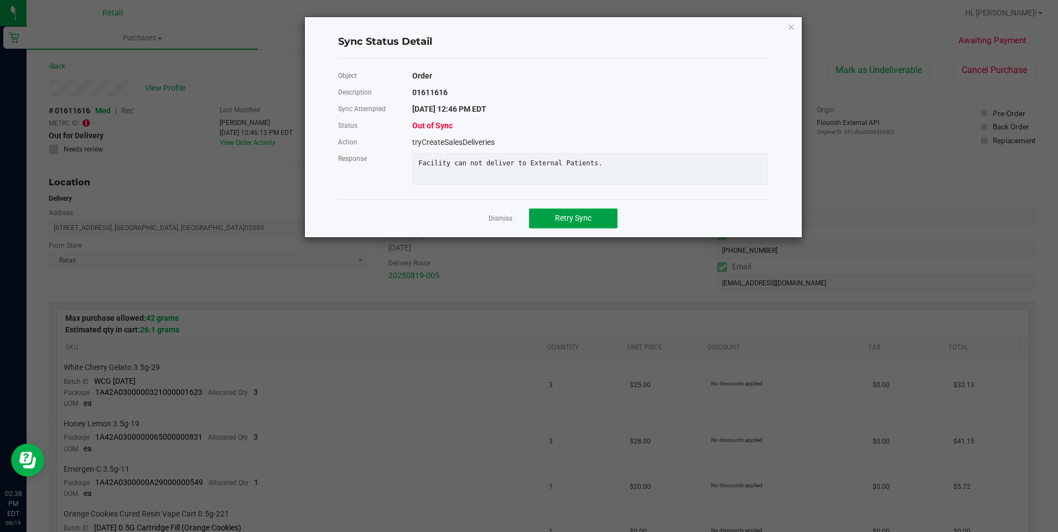
click at [570, 222] on span "Retry Sync" at bounding box center [573, 218] width 37 height 9
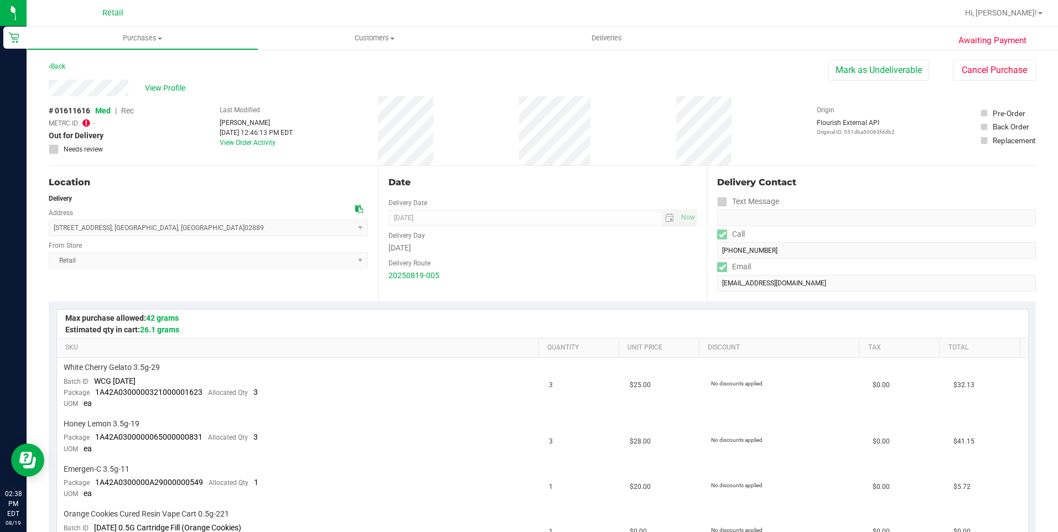
drag, startPoint x: 129, startPoint y: 88, endPoint x: 37, endPoint y: 92, distance: 91.9
click at [874, 75] on button "Mark as Undeliverable" at bounding box center [878, 70] width 101 height 21
